Goal: Check status: Check status

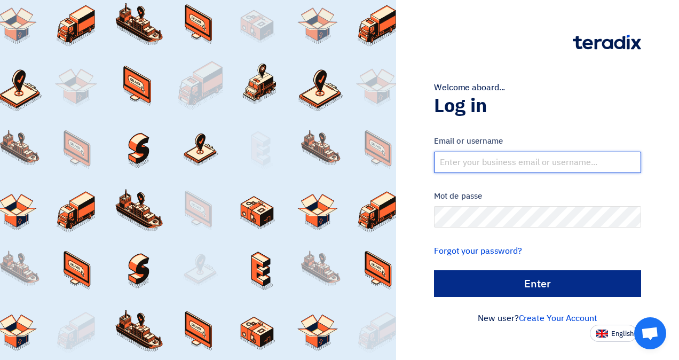
type input "[EMAIL_ADDRESS][DOMAIN_NAME]"
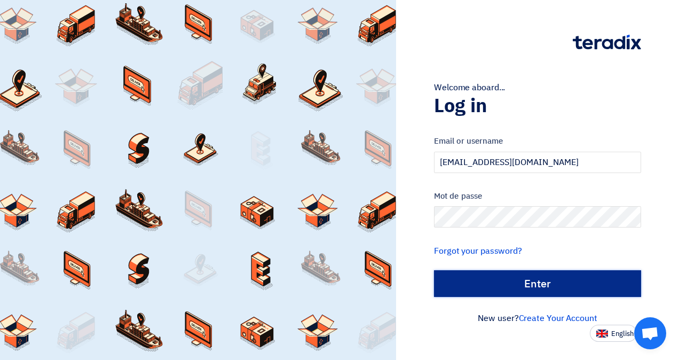
click at [535, 280] on input "الدخول" at bounding box center [537, 283] width 207 height 27
type input "Sign in"
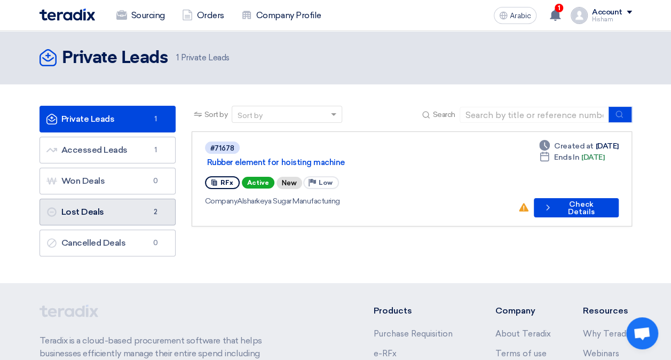
click at [96, 212] on font "Lost Deals Lost Deals" at bounding box center [75, 211] width 58 height 10
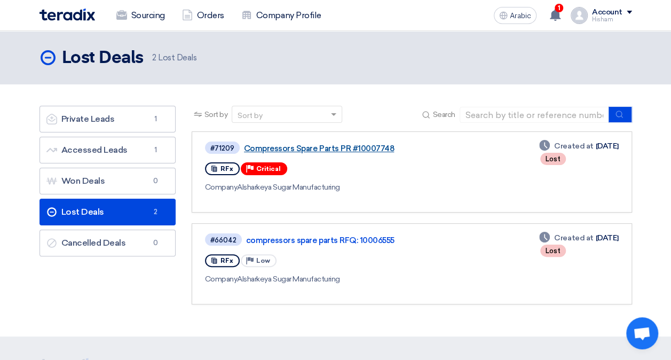
click at [317, 146] on link "Compressors Spare Parts PR #10007748" at bounding box center [377, 149] width 267 height 10
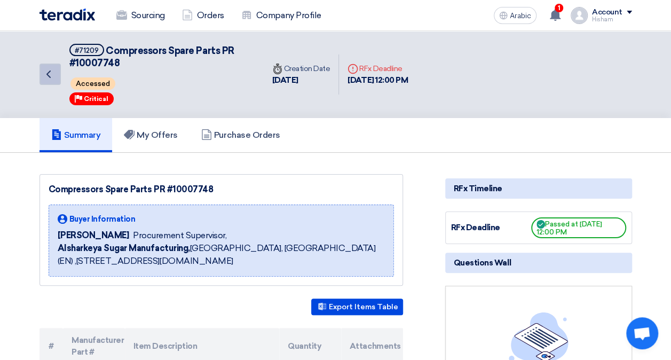
click at [48, 73] on use at bounding box center [48, 73] width 4 height 7
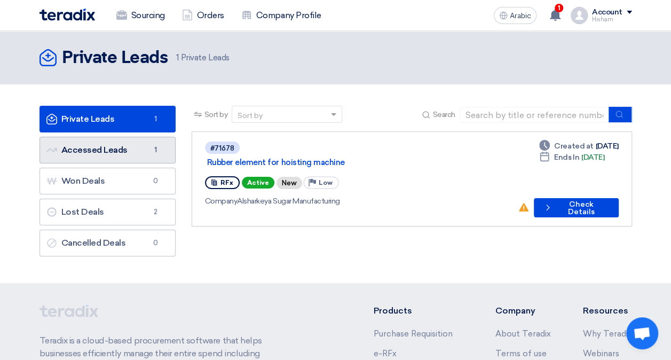
click at [117, 153] on font "Accessed Leads Accessed Leads" at bounding box center [86, 150] width 81 height 10
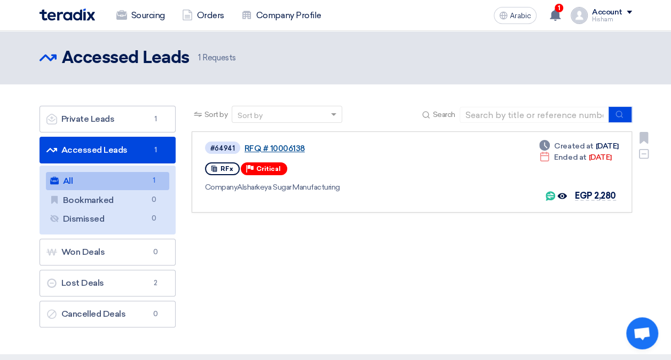
click at [282, 147] on link "RFQ # 10006138" at bounding box center [377, 149] width 267 height 10
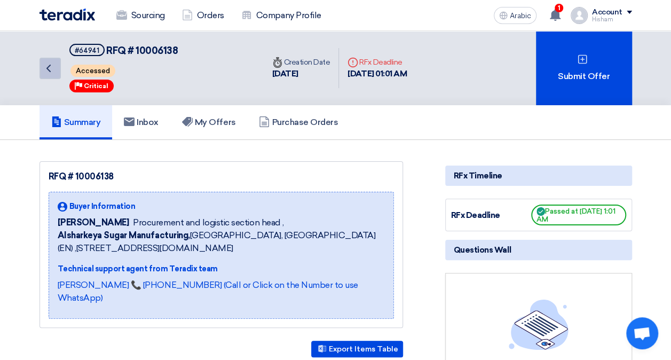
click at [49, 65] on icon "Back" at bounding box center [48, 68] width 13 height 13
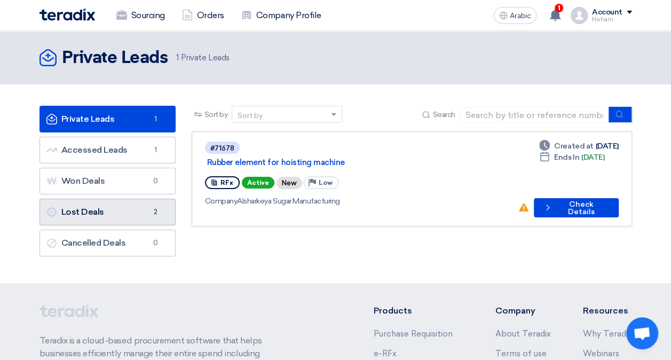
click at [119, 211] on link "Lost Deals Lost Deals 2" at bounding box center [107, 211] width 136 height 27
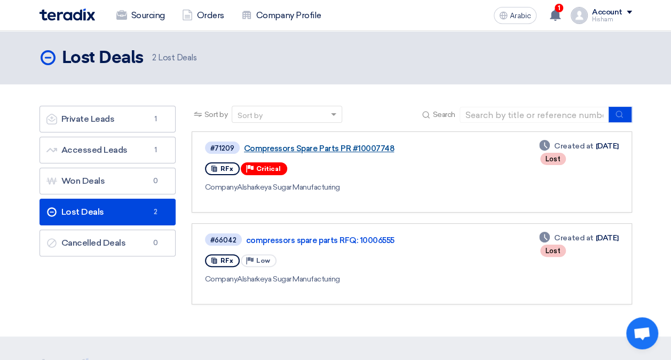
click at [296, 146] on link "Compressors Spare Parts PR #10007748" at bounding box center [377, 149] width 267 height 10
